Goal: Register for event/course

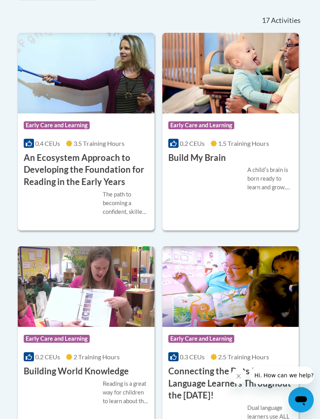
scroll to position [542, 0]
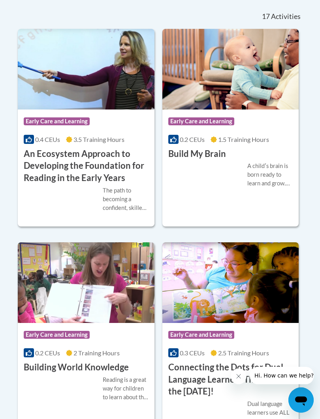
click at [208, 125] on span "Early Care and Learning" at bounding box center [201, 121] width 66 height 8
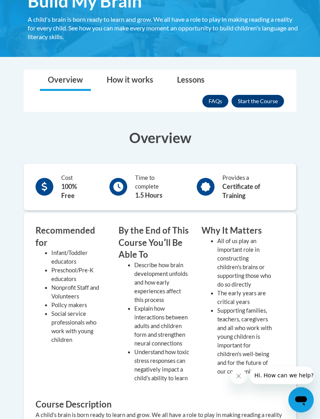
scroll to position [173, 0]
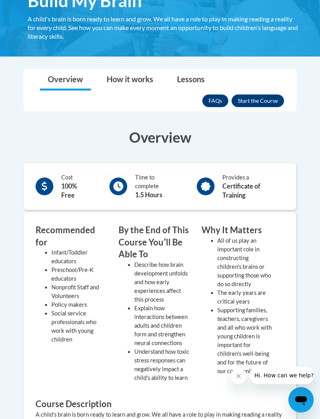
click at [263, 104] on button "Enroll" at bounding box center [258, 101] width 53 height 13
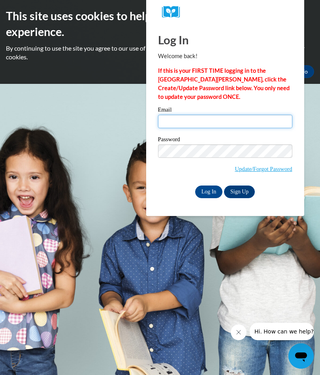
click at [218, 120] on input "Email" at bounding box center [225, 121] width 134 height 13
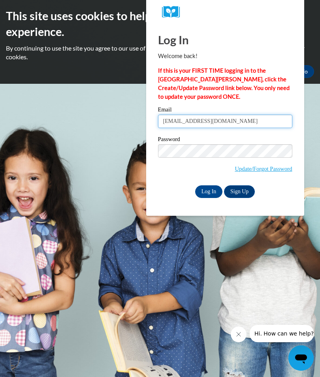
type input "yolandamarlene@icloud.com"
click at [319, 81] on div "This site uses cookies to help improve your learning experience. By continuing …" at bounding box center [160, 42] width 320 height 84
click at [211, 190] on input "Log In" at bounding box center [209, 191] width 28 height 13
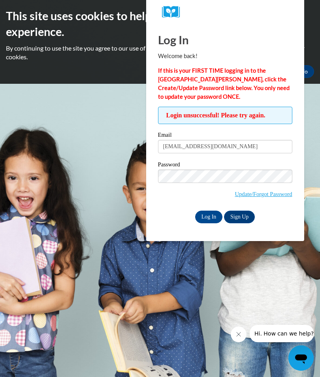
click at [205, 220] on input "Log In" at bounding box center [209, 217] width 28 height 13
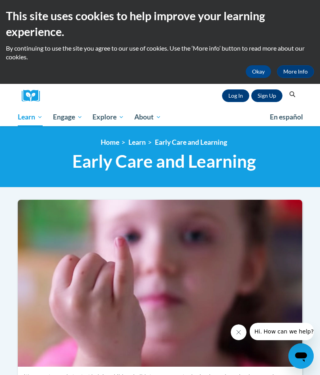
click at [254, 92] on link "Sign Up" at bounding box center [266, 95] width 31 height 13
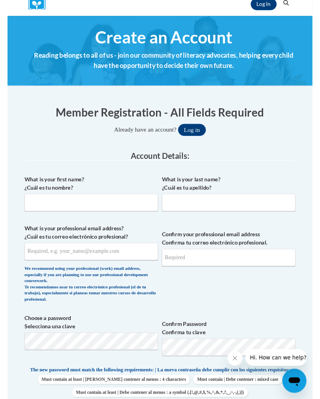
scroll to position [91, 0]
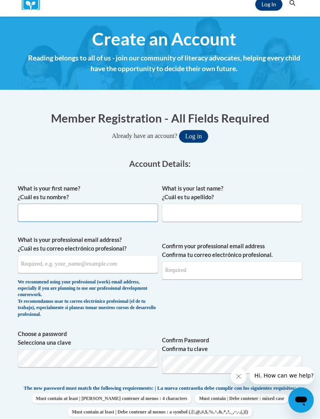
click at [52, 216] on input "What is your first name? ¿Cuál es tu nombre?" at bounding box center [88, 213] width 140 height 18
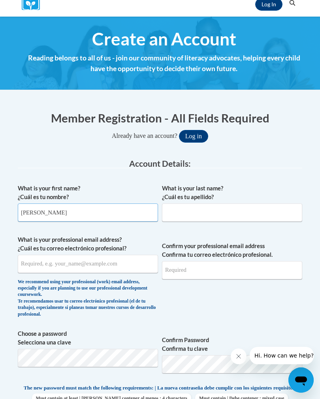
type input "Yolanda"
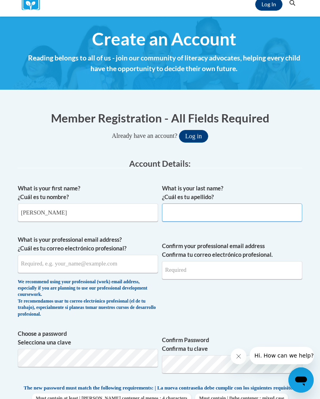
click at [238, 219] on input "What is your last name? ¿Cuál es tu apellido?" at bounding box center [232, 213] width 140 height 18
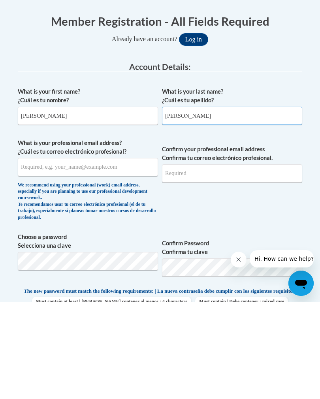
type input "Fonseca"
click at [58, 255] on input "What is your professional email address? ¿Cuál es tu correo electrónico profesi…" at bounding box center [88, 264] width 140 height 18
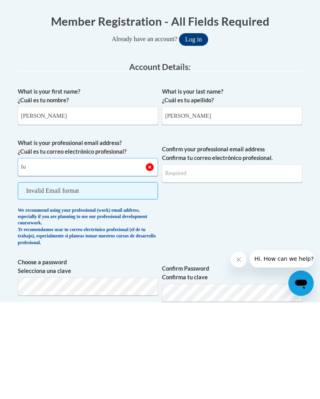
type input "f"
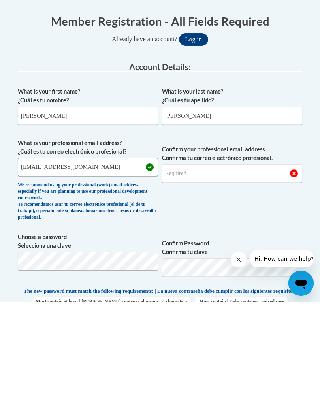
type input "yolandamarlene@icloud.com"
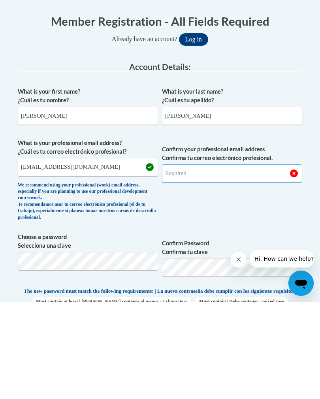
click at [197, 261] on input "Confirm your professional email address Confirma tu correo electrónico profesio…" at bounding box center [232, 270] width 140 height 18
type input "yolandamarlene@icloud.com"
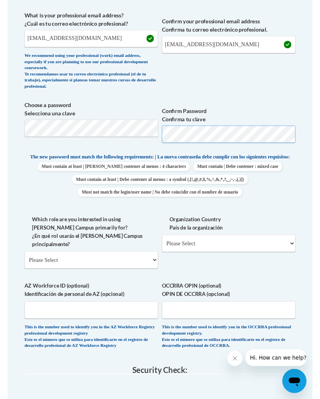
scroll to position [315, 0]
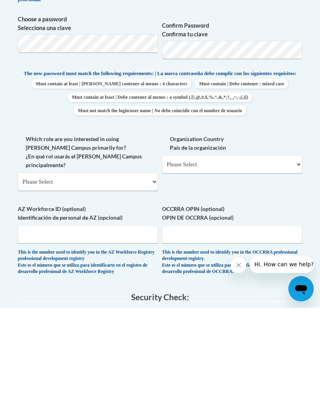
click at [145, 185] on div "What is your first name? ¿Cuál es tu nombre? Yolanda What is your last name? ¿C…" at bounding box center [160, 165] width 285 height 417
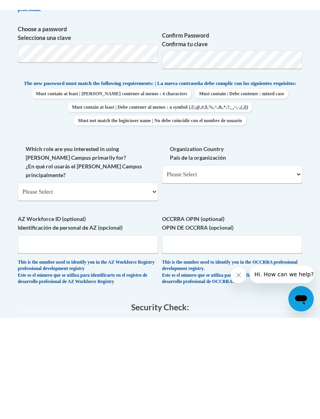
scroll to position [406, 0]
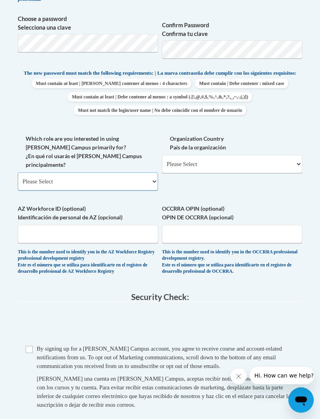
click at [151, 173] on select "Please Select College/University | Colegio/Universidad Community/Nonprofit Part…" at bounding box center [88, 181] width 140 height 18
select select "fbf2d438-af2f-41f8-98f1-81c410e29de3"
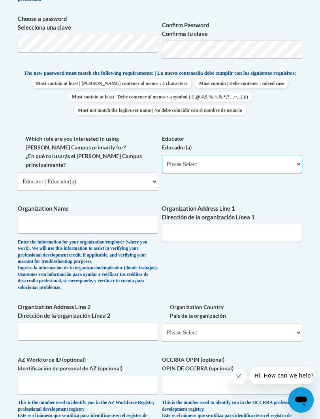
click at [240, 166] on select "Please Select Early Learning/Daycare Teacher/Family Home Care Provider | Maestr…" at bounding box center [232, 164] width 140 height 18
select select "5e2af403-4f2c-4e49-a02f-103e55d7b75b"
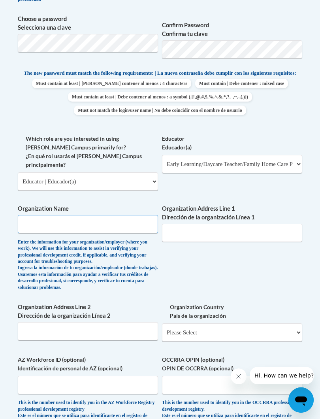
click at [95, 215] on input "Organization Name" at bounding box center [88, 224] width 140 height 18
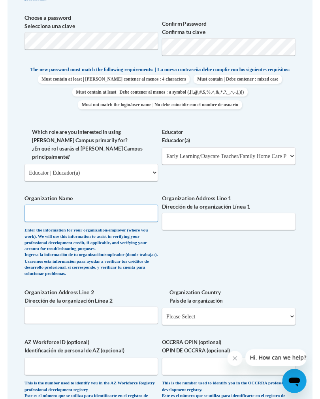
scroll to position [406, 0]
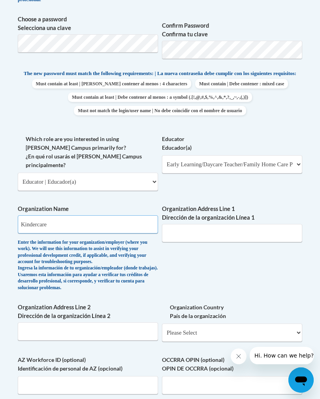
type input "Kindercare"
click at [238, 224] on input "Organization Address Line 1 Dirección de la organización Línea 1" at bounding box center [232, 233] width 140 height 18
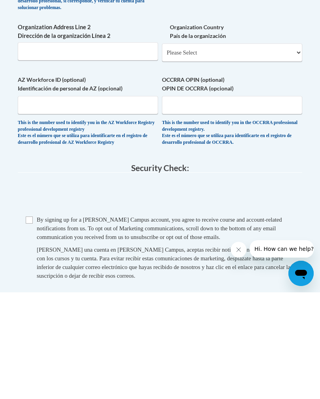
scroll to position [580, 0]
type input "Frederick MD"
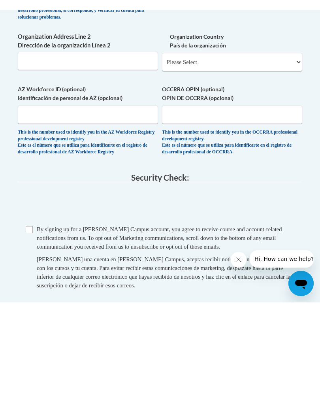
scroll to position [686, 0]
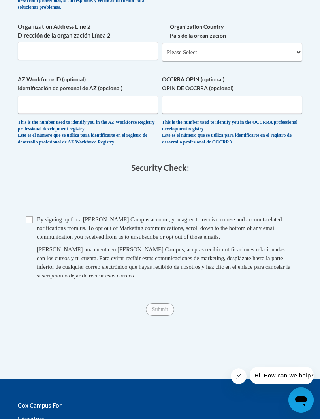
click at [28, 216] on input "Checkbox" at bounding box center [29, 219] width 7 height 7
click at [154, 303] on input "Submit" at bounding box center [160, 309] width 28 height 13
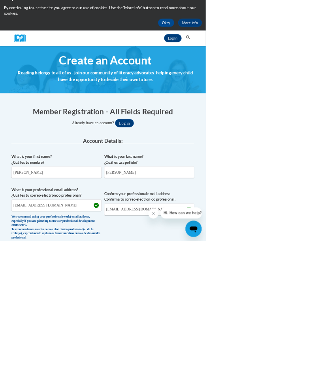
scroll to position [0, 0]
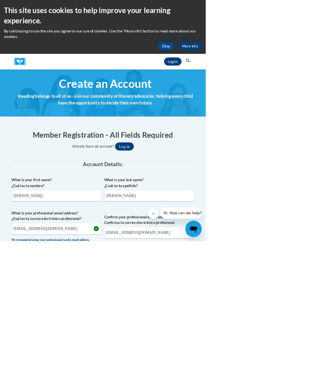
click at [259, 73] on button "Okay" at bounding box center [258, 71] width 25 height 13
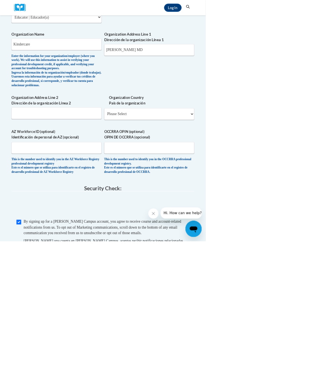
scroll to position [478, 0]
click at [30, 341] on input "Checkbox" at bounding box center [29, 344] width 7 height 7
click at [29, 341] on input "Checkbox" at bounding box center [29, 344] width 7 height 7
checkbox input "true"
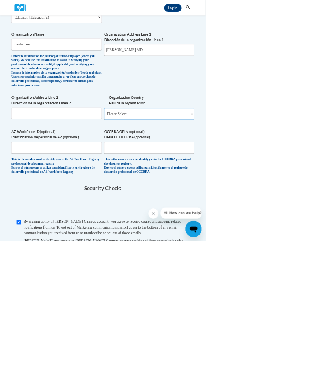
click at [277, 168] on select "Please Select United States | Estados Unidos Outside of the United States | Fue…" at bounding box center [232, 177] width 140 height 18
select select "ad49bcad-a171-4b2e-b99c-48b446064914"
select select
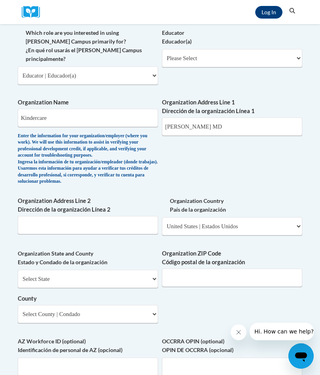
scroll to position [428, 0]
click at [80, 270] on select "Select State Alabama Alaska Arizona Arkansas California Colorado Connecticut De…" at bounding box center [88, 279] width 140 height 18
select select "Maryland"
click at [197, 269] on input "Organization ZIP Code Código postal de la organización" at bounding box center [232, 278] width 140 height 18
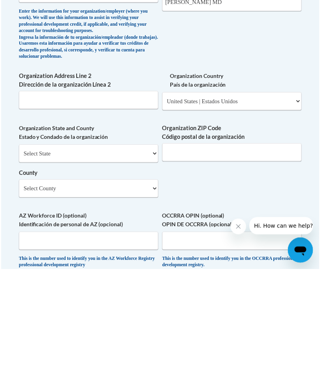
scroll to position [554, 0]
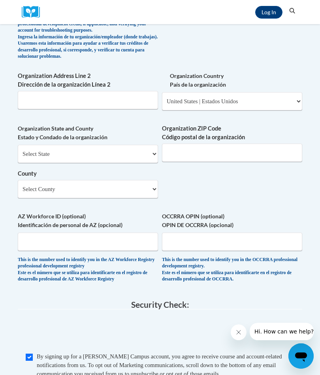
click at [7, 309] on body "Log In Search Search... Create an Account Reading belongs to all of us - join o…" at bounding box center [160, 117] width 320 height 1342
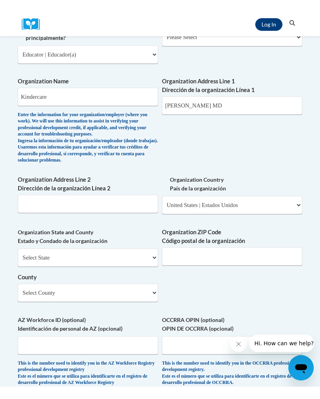
scroll to position [461, 0]
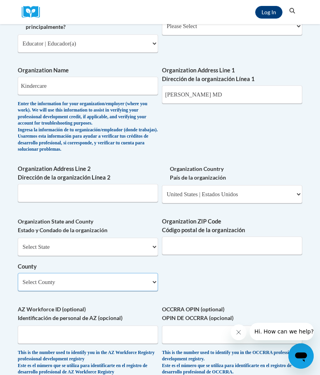
click at [46, 273] on select "Select County Allegany Anne Arundel Baltimore Baltimore Calvert Caroline Carrol…" at bounding box center [88, 282] width 140 height 18
select select "Frederick"
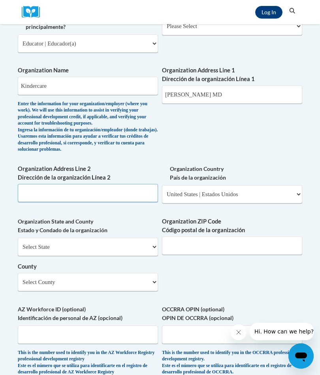
click at [64, 184] on input "Organization Address Line 2 Dirección de la organización Línea 2" at bounding box center [88, 193] width 140 height 18
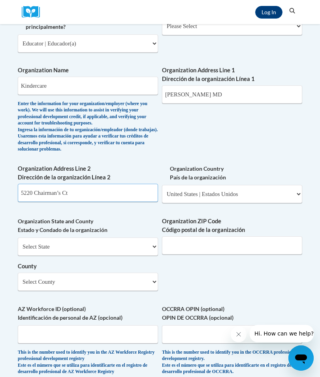
type input "5220 Chairman’s Ct"
click at [189, 236] on input "Organization ZIP Code Código postal de la organización" at bounding box center [232, 245] width 140 height 18
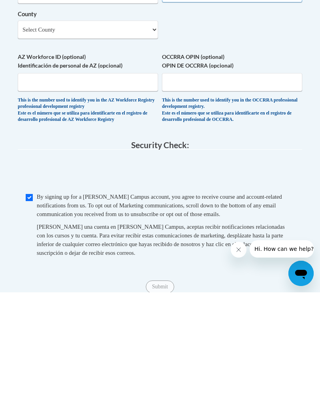
type input "21703"
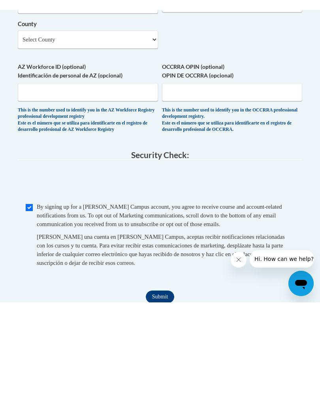
scroll to position [713, 0]
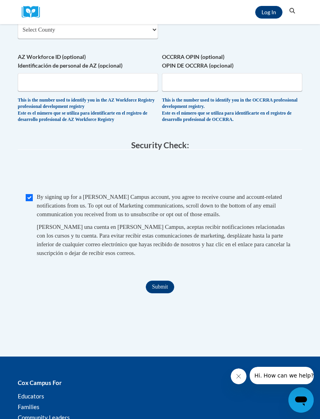
click at [163, 281] on input "Submit" at bounding box center [160, 287] width 28 height 13
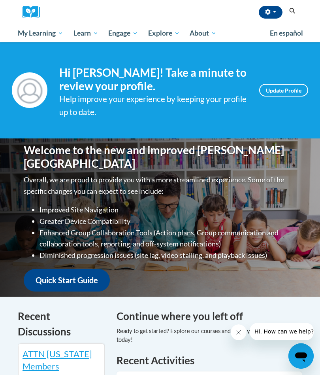
click at [268, 15] on icon "button" at bounding box center [267, 12] width 5 height 6
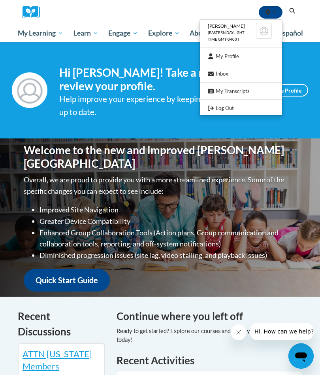
click at [292, 122] on div at bounding box center [160, 187] width 320 height 375
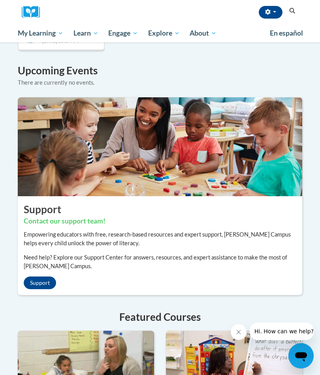
scroll to position [610, 0]
click at [282, 162] on img at bounding box center [160, 146] width 296 height 99
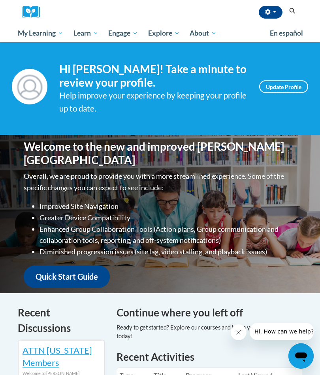
scroll to position [0, 0]
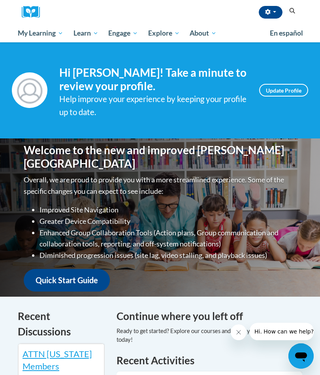
click at [64, 271] on link "Quick Start Guide" at bounding box center [67, 280] width 86 height 23
click at [55, 272] on link "Quick Start Guide" at bounding box center [67, 280] width 86 height 23
click at [64, 276] on link "Quick Start Guide" at bounding box center [67, 280] width 86 height 23
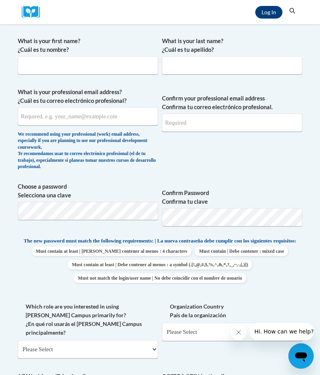
scroll to position [153, 0]
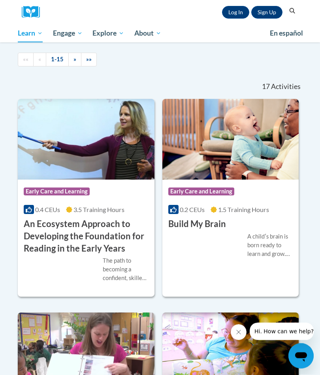
scroll to position [382, 0]
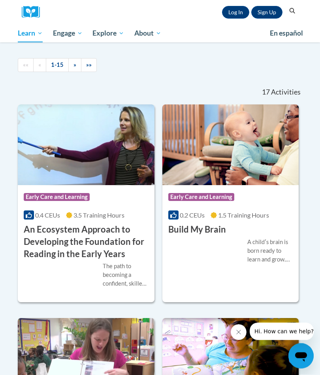
click at [275, 185] on img at bounding box center [230, 145] width 137 height 81
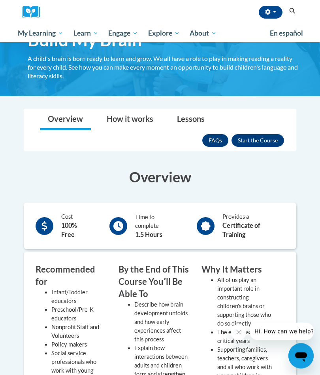
scroll to position [39, 0]
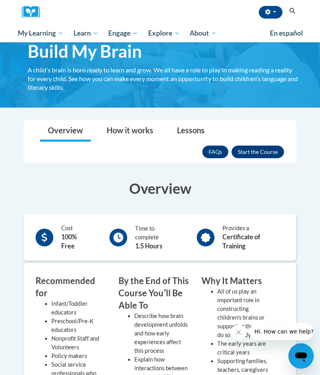
click at [265, 151] on button "Enroll" at bounding box center [258, 151] width 53 height 13
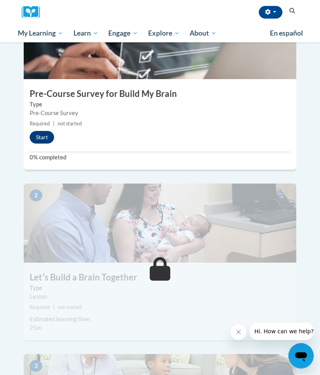
scroll to position [237, 0]
click at [41, 131] on button "Start" at bounding box center [42, 137] width 25 height 13
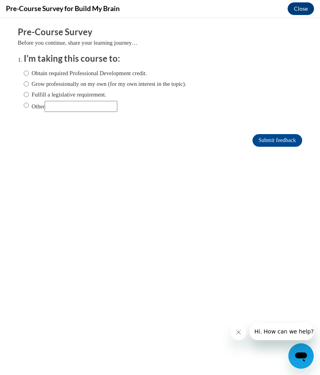
scroll to position [0, 0]
click at [26, 72] on input "Obtain required Professional Development credit." at bounding box center [26, 73] width 5 height 9
radio input "true"
click at [25, 79] on input "Grow professionally on my own (for my own interest in the topic)." at bounding box center [26, 83] width 5 height 9
radio input "true"
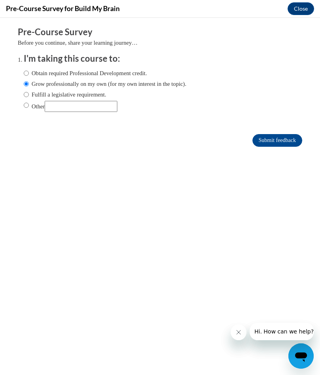
click at [288, 146] on input "Submit feedback" at bounding box center [278, 140] width 50 height 13
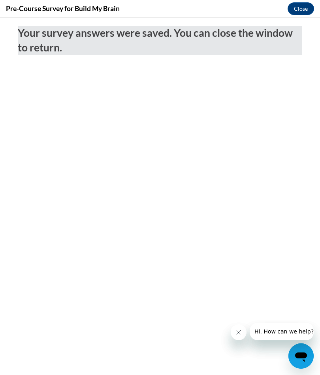
click at [307, 359] on icon "Open messaging window" at bounding box center [301, 356] width 14 height 14
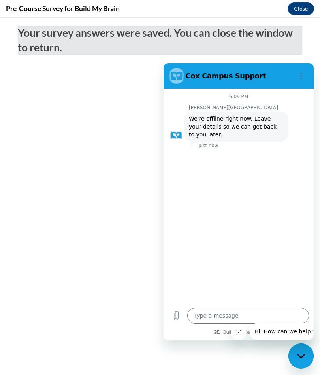
type textarea "x"
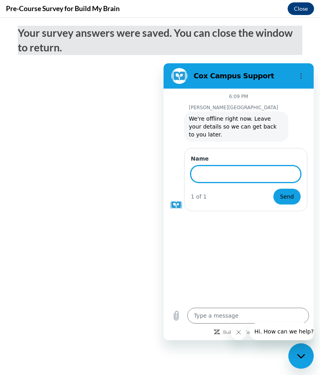
click at [283, 240] on div "6:09 PM Cox Campus Cox Campus says: We're offline right now. Leave your details…" at bounding box center [239, 196] width 150 height 214
click at [270, 232] on div "6:09 PM Cox Campus Cox Campus says: We're offline right now. Leave your details…" at bounding box center [239, 196] width 150 height 214
click at [259, 175] on input "Name" at bounding box center [246, 174] width 110 height 17
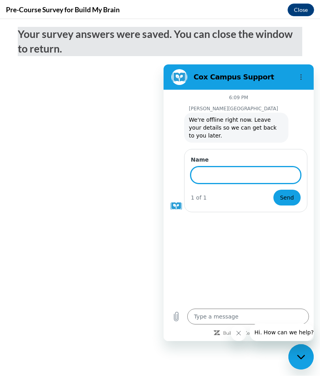
scroll to position [237, 0]
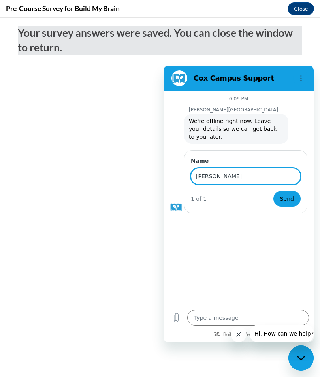
type input "Yolanda"
click at [295, 200] on button "Send" at bounding box center [286, 199] width 27 height 16
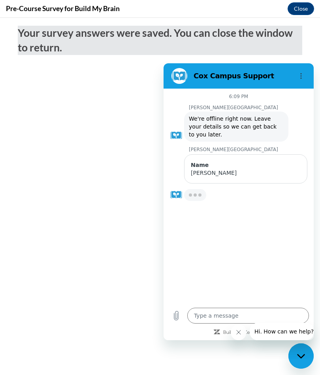
type textarea "x"
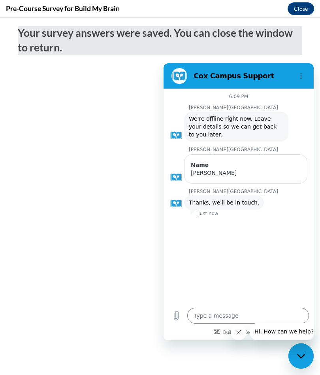
click at [313, 240] on div "6:09 PM Cox Campus Cox Campus says: We're offline right now. Leave your details…" at bounding box center [239, 196] width 150 height 214
click at [302, 11] on button "Close" at bounding box center [301, 8] width 26 height 13
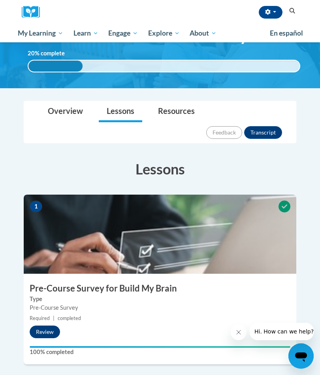
scroll to position [38, 0]
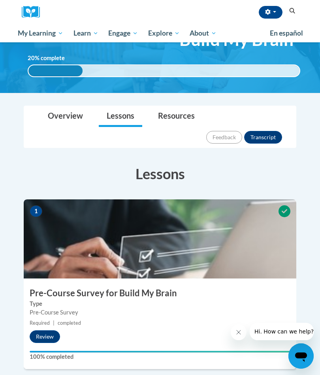
click at [285, 33] on span "En español" at bounding box center [286, 33] width 33 height 8
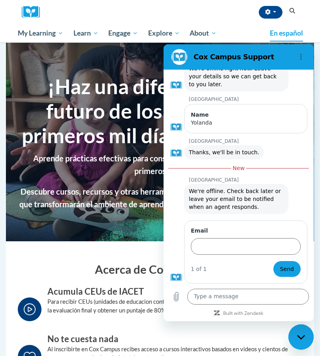
scroll to position [31, 0]
click at [112, 238] on section "¡Haz una diferencia en el futuro de los niños en los primeros mil días de sus v…" at bounding box center [160, 142] width 308 height 198
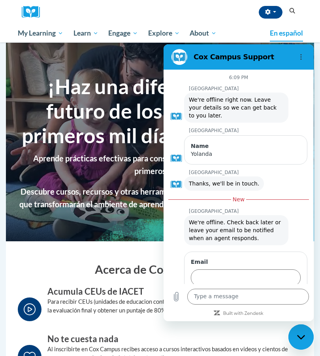
scroll to position [0, 0]
click at [304, 52] on button "Options menu" at bounding box center [301, 57] width 16 height 16
click at [284, 153] on div "Yolanda" at bounding box center [246, 154] width 110 height 8
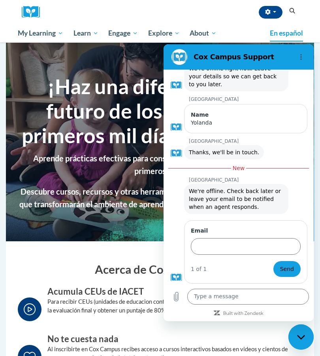
scroll to position [31, 0]
click at [91, 277] on h2 "Acerca de Cox Campus …" at bounding box center [160, 269] width 269 height 16
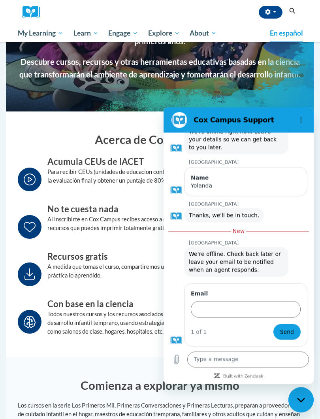
scroll to position [130, 0]
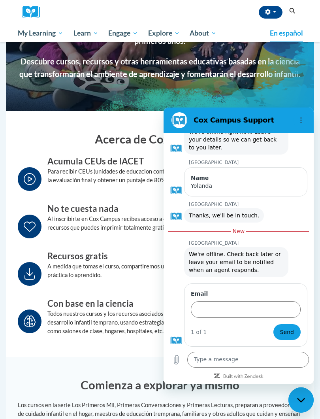
click at [239, 119] on h2 "Cox Campus Support" at bounding box center [242, 119] width 96 height 9
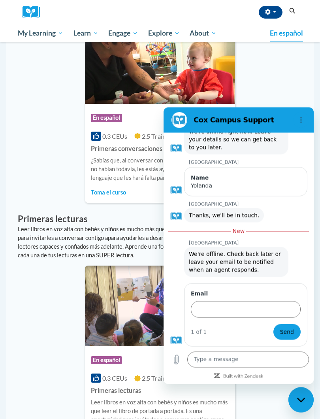
scroll to position [624, 0]
click at [186, 117] on figure at bounding box center [180, 120] width 16 height 16
click at [256, 118] on h2 "Cox Campus Support" at bounding box center [242, 119] width 96 height 9
click at [254, 117] on h2 "Cox Campus Support" at bounding box center [242, 119] width 96 height 9
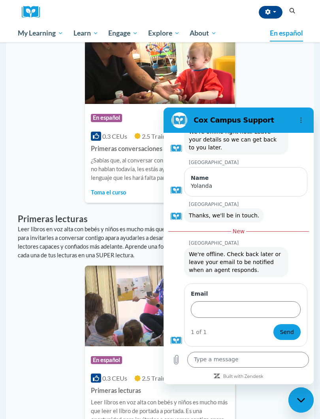
click at [187, 118] on figure at bounding box center [180, 120] width 16 height 16
click at [307, 118] on button "Options menu" at bounding box center [301, 120] width 16 height 16
click at [292, 176] on div "Name" at bounding box center [246, 178] width 110 height 8
click at [132, 212] on link "En español 0.3 CEUs 2.5 Training Hours Primeras conversaciones ¿Sabías que, al …" at bounding box center [160, 208] width 150 height 7
click at [134, 205] on link "En español 0.3 CEUs 2.5 Training Hours Primeras conversaciones ¿Sabías que, al …" at bounding box center [160, 208] width 150 height 7
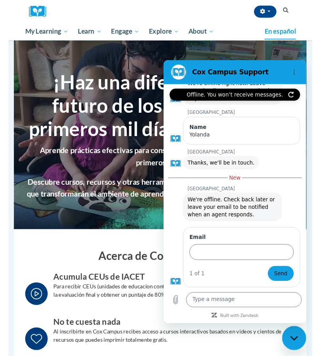
scroll to position [665, 0]
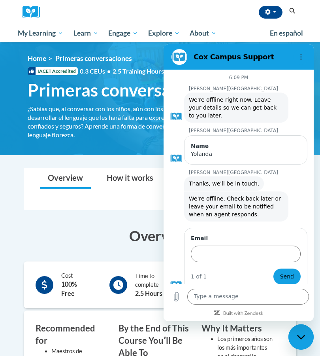
scroll to position [8, 0]
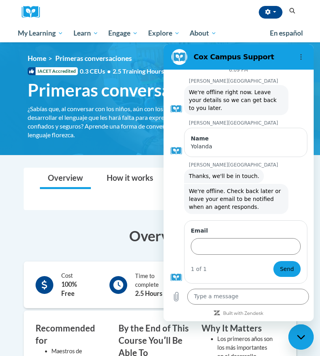
click at [132, 129] on div "¿Sabías que, al conversar con los niños, aún con los que no hablan todavía, les…" at bounding box center [164, 121] width 273 height 35
click at [39, 0] on div at bounding box center [34, 12] width 24 height 24
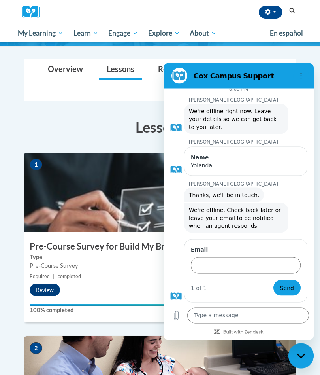
scroll to position [52, 0]
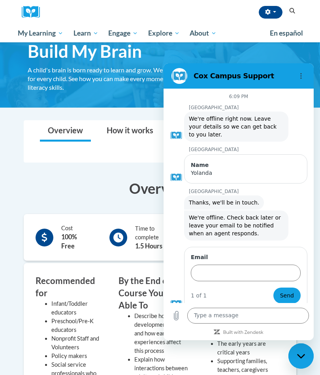
scroll to position [8, 0]
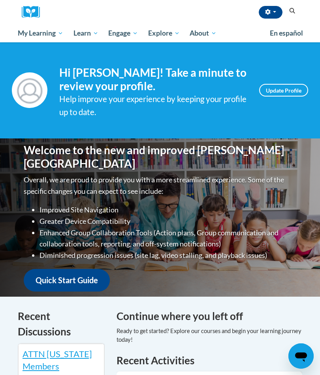
click at [289, 30] on span "En español" at bounding box center [286, 33] width 33 height 8
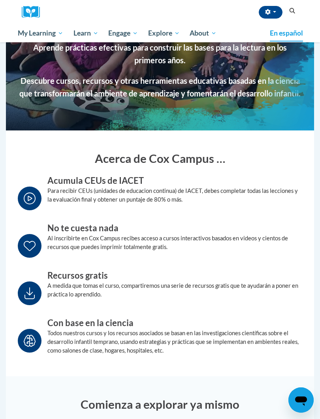
scroll to position [117, 0]
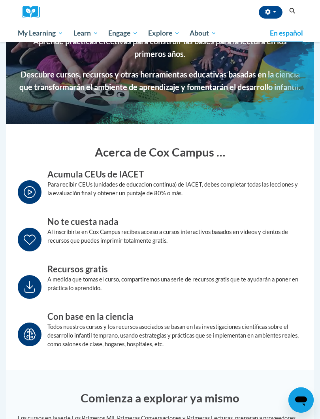
click at [49, 275] on h3 "Recursos gratis" at bounding box center [174, 269] width 255 height 12
click at [30, 293] on icon at bounding box center [30, 287] width 10 height 12
click at [49, 292] on p "A medida que tomas el curso, compartiremos una serie de recursos gratis que te …" at bounding box center [174, 283] width 255 height 17
click at [53, 292] on p "A medida que tomas el curso, compartiremos una serie de recursos gratis que te …" at bounding box center [174, 283] width 255 height 17
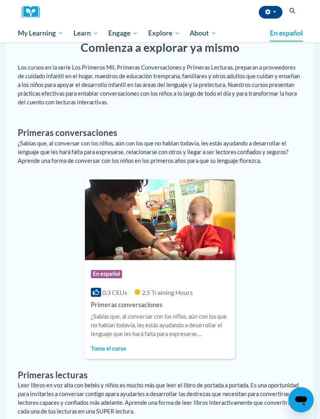
scroll to position [468, 0]
click at [118, 235] on img at bounding box center [160, 219] width 150 height 81
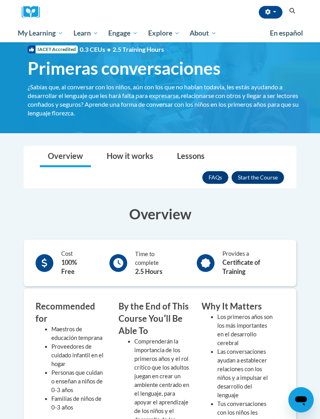
scroll to position [22, 0]
click at [262, 177] on button "Enroll" at bounding box center [258, 177] width 53 height 13
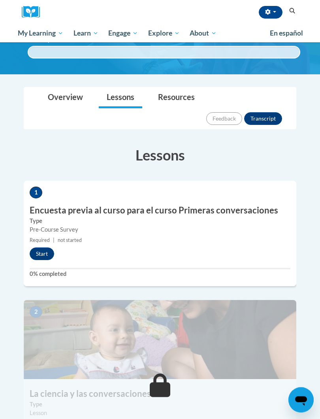
scroll to position [69, 0]
click at [44, 247] on button "Start" at bounding box center [42, 253] width 25 height 13
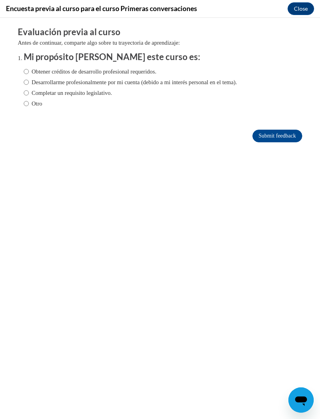
scroll to position [0, 0]
click at [27, 68] on input "Obtener créditos de desarrollo profesional requeridos." at bounding box center [26, 71] width 5 height 9
radio input "true"
click at [285, 135] on input "Submit feedback" at bounding box center [278, 136] width 50 height 13
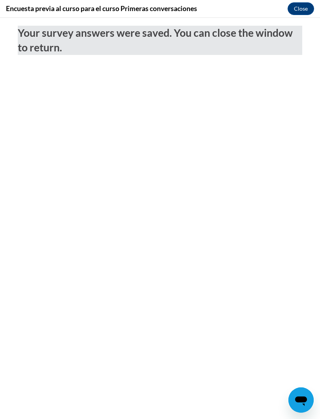
click at [304, 9] on button "Close" at bounding box center [301, 8] width 26 height 13
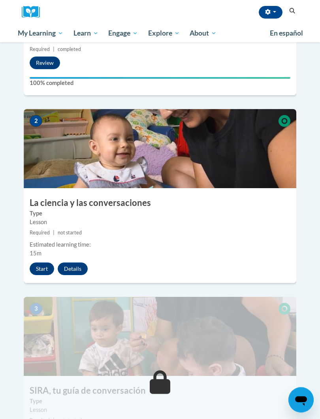
scroll to position [265, 0]
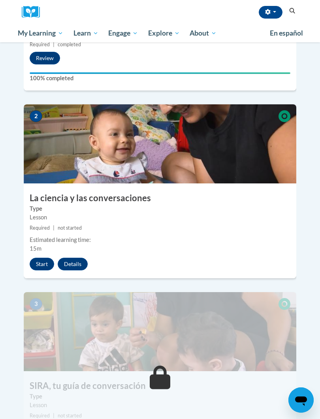
click at [41, 258] on button "Start" at bounding box center [42, 264] width 25 height 13
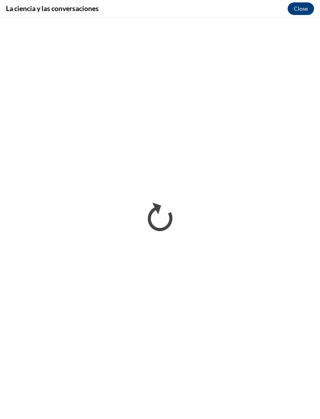
scroll to position [0, 0]
click at [305, 6] on button "Close" at bounding box center [301, 8] width 26 height 13
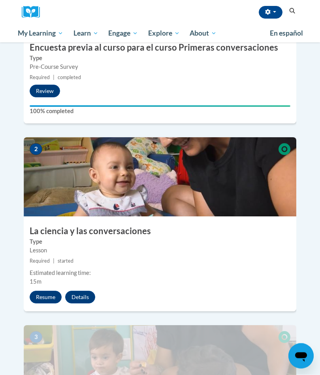
scroll to position [219, 0]
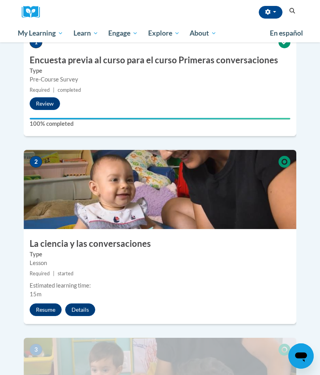
click at [177, 170] on img at bounding box center [160, 189] width 273 height 79
click at [252, 167] on img at bounding box center [160, 189] width 273 height 79
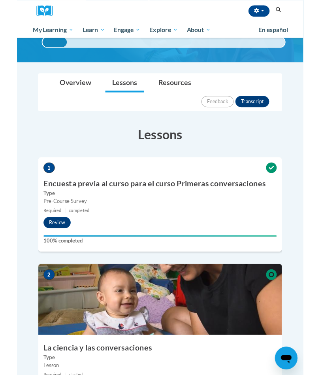
scroll to position [0, 0]
